Goal: Task Accomplishment & Management: Use online tool/utility

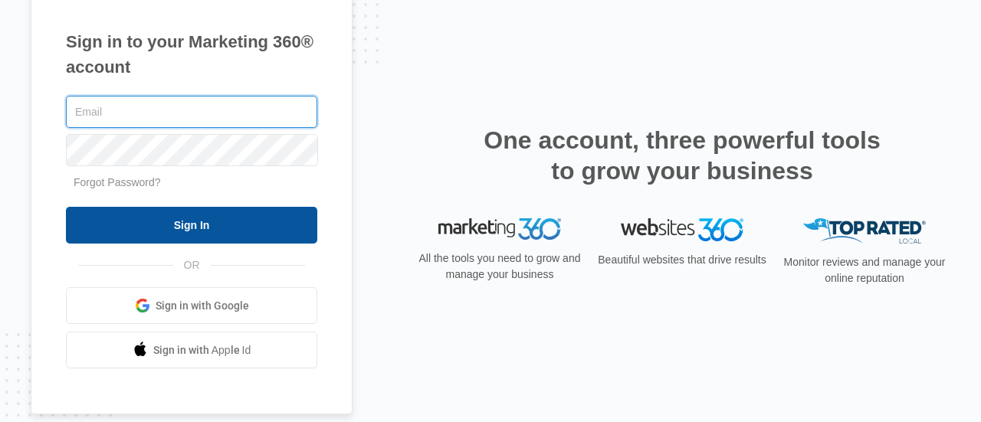
type input "[EMAIL_ADDRESS][DOMAIN_NAME]"
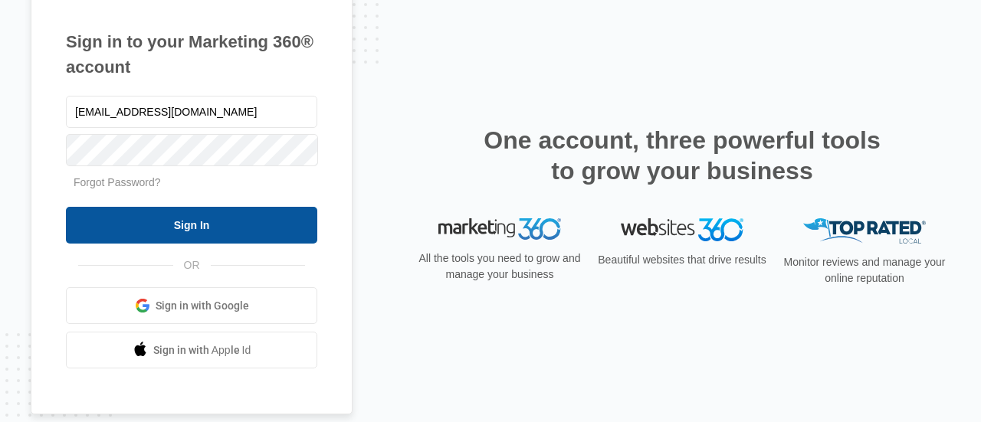
click at [199, 228] on input "Sign In" at bounding box center [191, 225] width 251 height 37
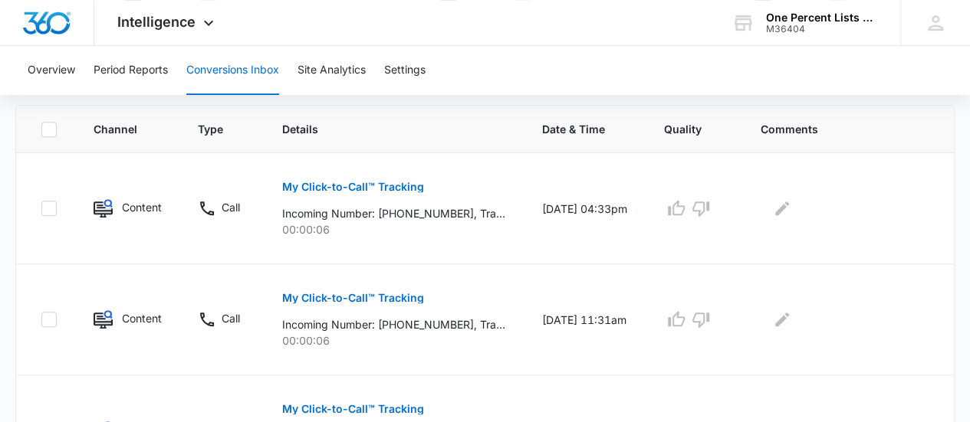
scroll to position [307, 0]
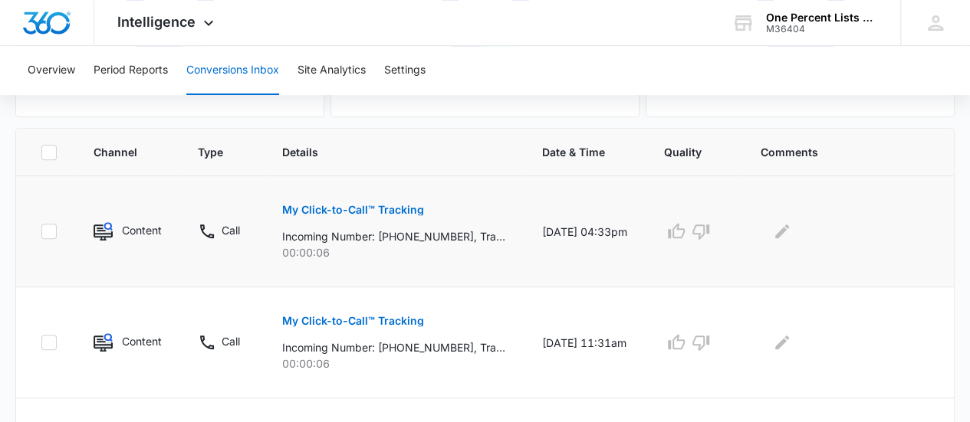
click at [402, 209] on p "My Click-to-Call™ Tracking" at bounding box center [353, 210] width 142 height 11
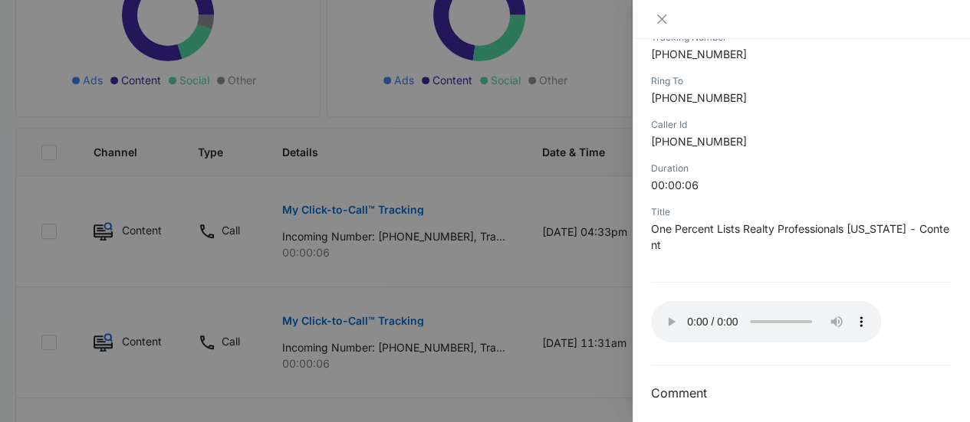
scroll to position [273, 0]
